Goal: Browse casually

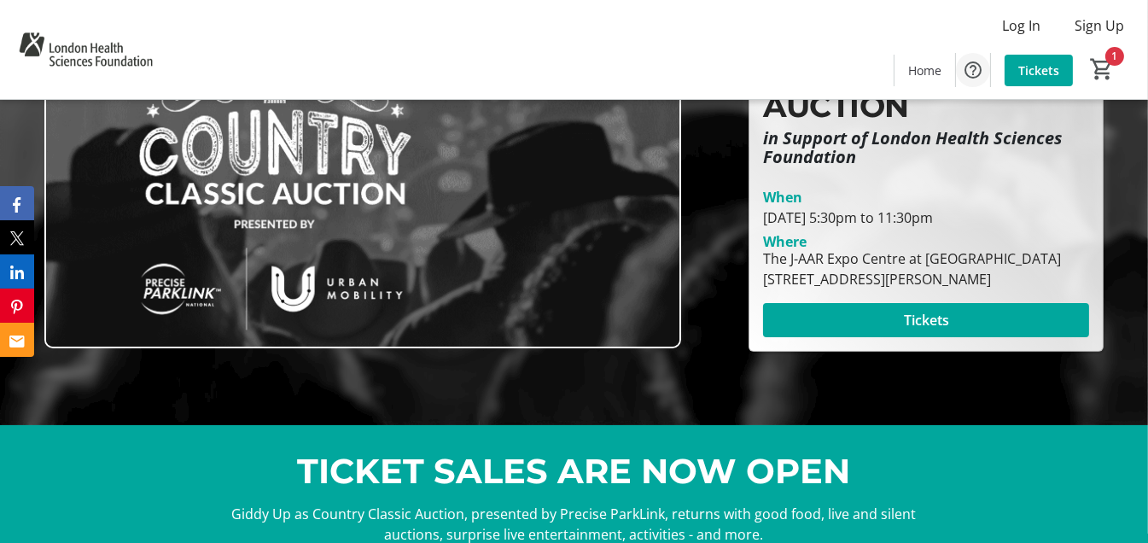
scroll to position [84, 0]
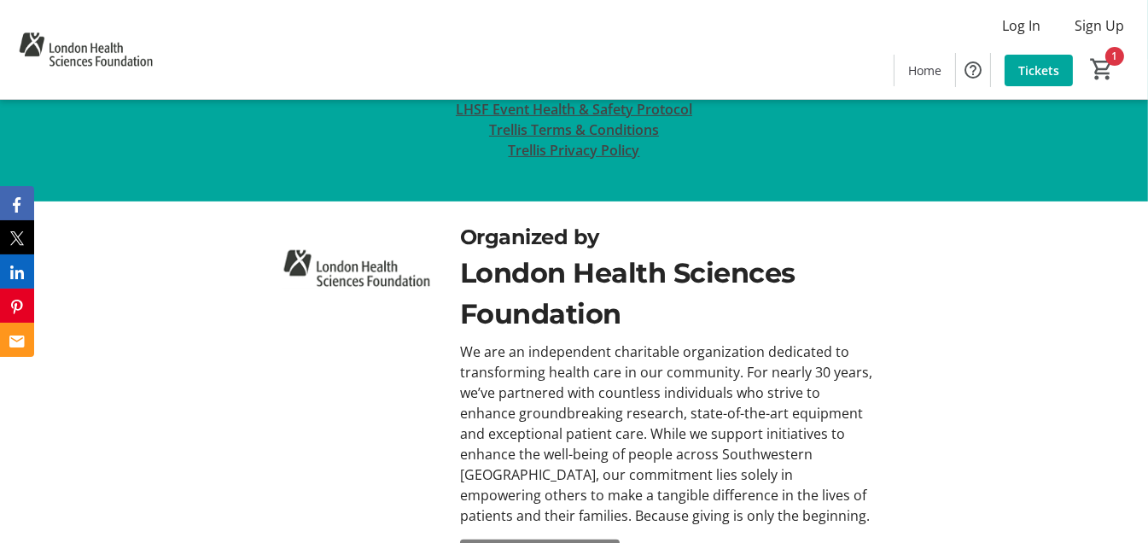
scroll to position [904, 0]
